Goal: Navigation & Orientation: Understand site structure

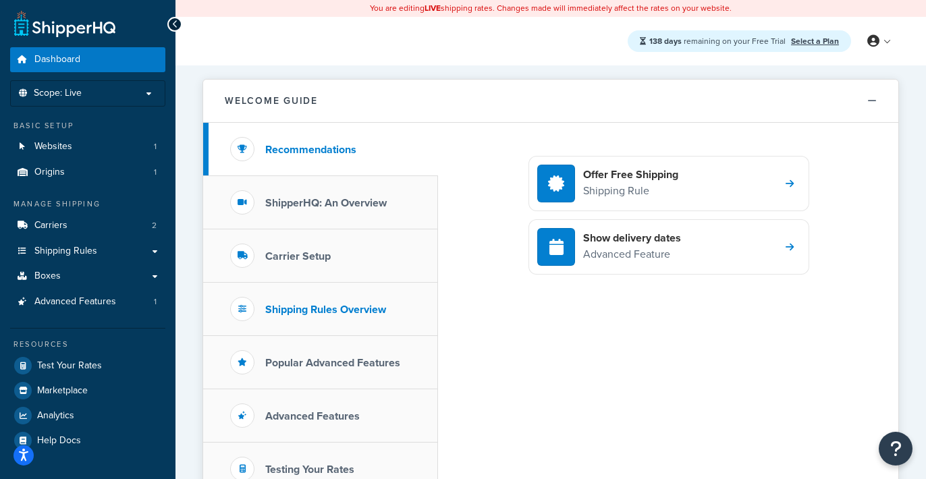
click at [323, 306] on h3 "Shipping Rules Overview" at bounding box center [325, 310] width 121 height 12
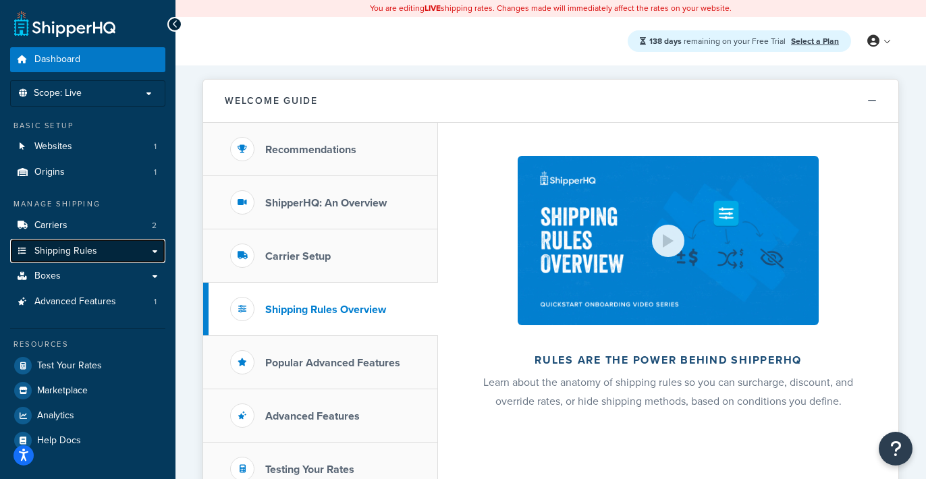
click at [57, 251] on span "Shipping Rules" at bounding box center [65, 251] width 63 height 11
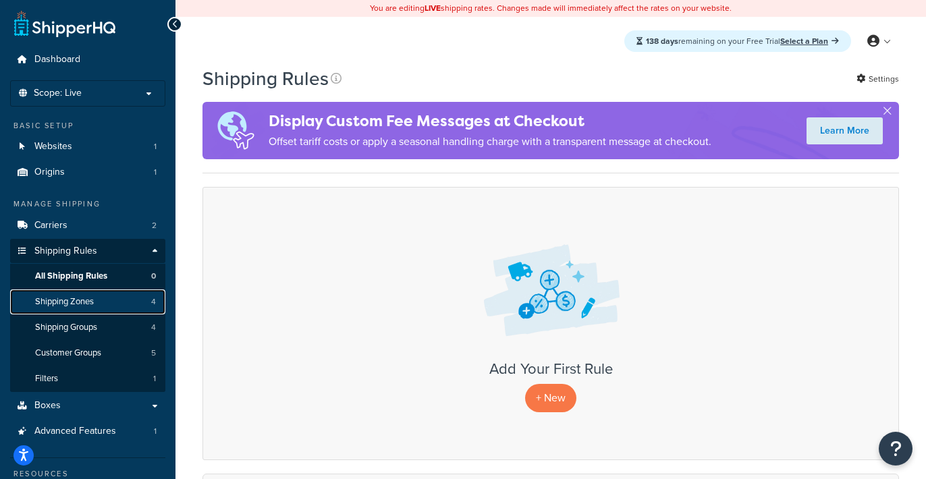
click at [73, 306] on span "Shipping Zones" at bounding box center [64, 301] width 59 height 11
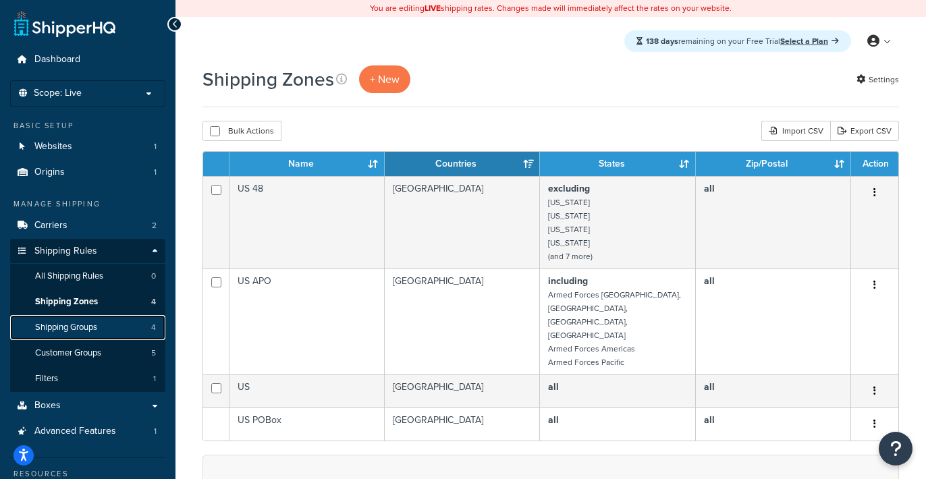
click at [72, 325] on span "Shipping Groups" at bounding box center [66, 327] width 62 height 11
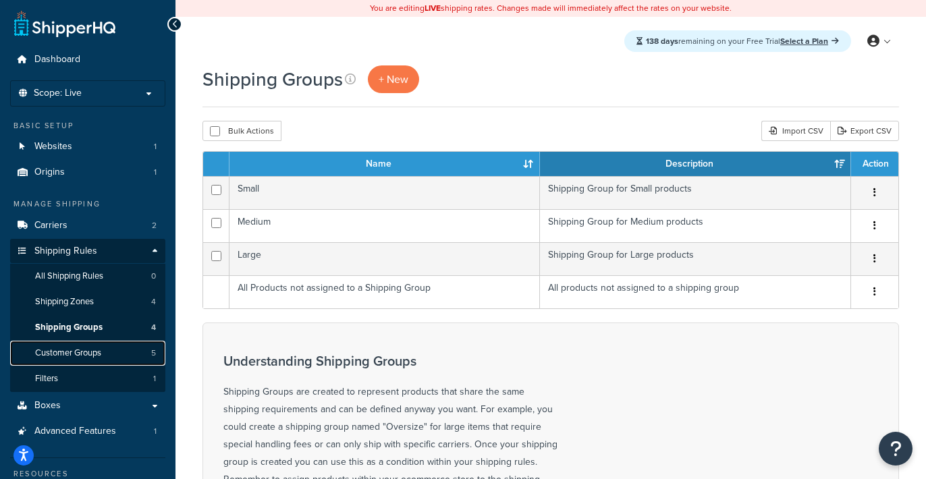
click at [70, 352] on span "Customer Groups" at bounding box center [68, 353] width 66 height 11
